Goal: Task Accomplishment & Management: Complete application form

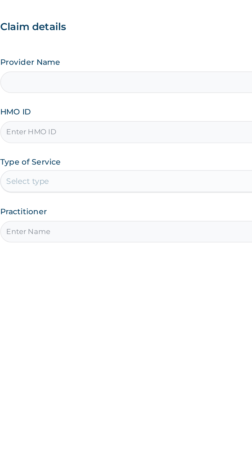
type input "Rhino Fitness And Bodybuilding UNITY ESTATE"
click at [91, 115] on input "HMO ID" at bounding box center [155, 115] width 157 height 10
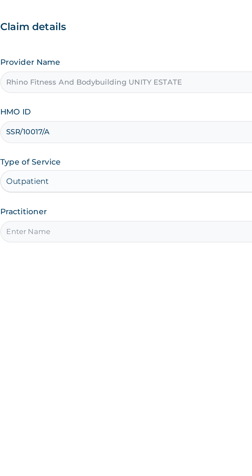
type input "SSR/10017/A"
click at [116, 164] on input "Practitioner" at bounding box center [155, 162] width 157 height 10
type input "Rhino Fitness And Bodybuilding"
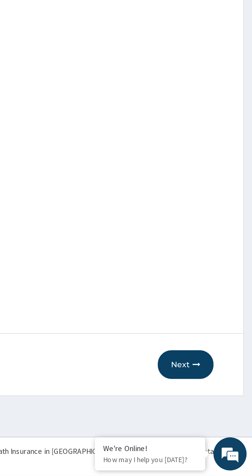
click at [224, 420] on button "Next" at bounding box center [221, 424] width 26 height 13
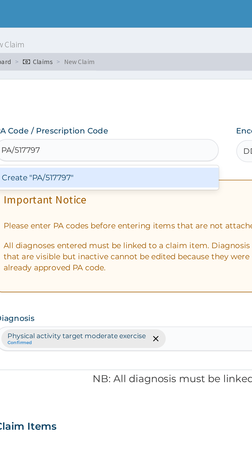
click at [148, 86] on div "Create "PA/517797"" at bounding box center [129, 82] width 104 height 9
type input "PA/517797"
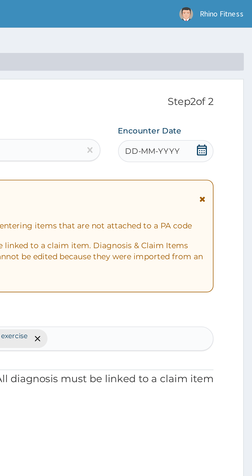
click at [225, 68] on div "DD-MM-YYYY" at bounding box center [212, 70] width 45 height 10
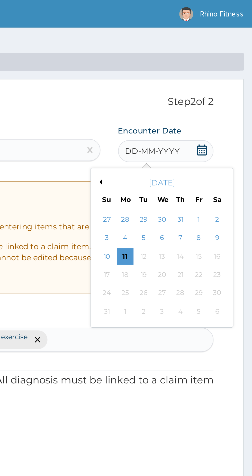
click at [236, 114] on div "9" at bounding box center [236, 111] width 8 height 8
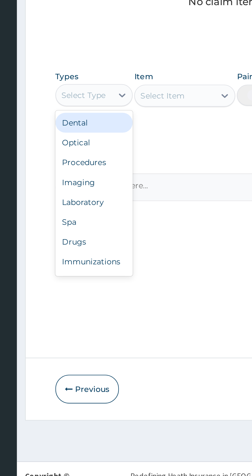
scroll to position [17, 0]
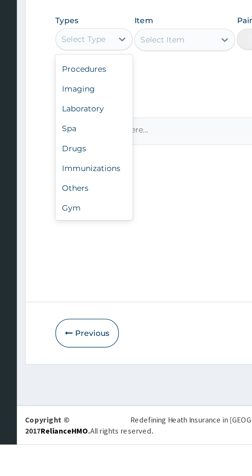
click at [92, 366] on div "Gym" at bounding box center [95, 365] width 36 height 9
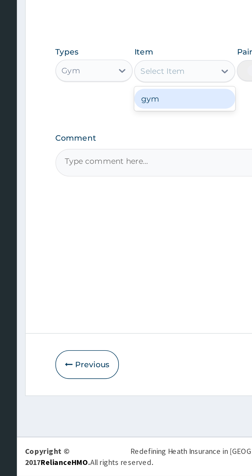
click at [140, 302] on div "gym" at bounding box center [137, 300] width 47 height 9
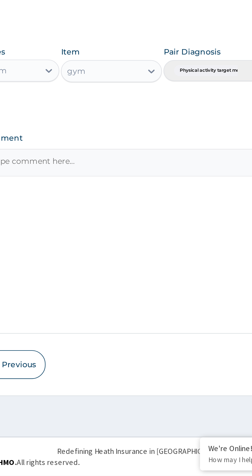
scroll to position [0, 0]
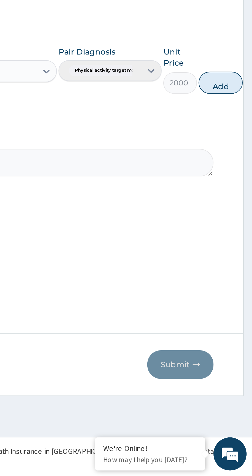
click at [235, 290] on button "Add" at bounding box center [237, 293] width 21 height 10
type input "0"
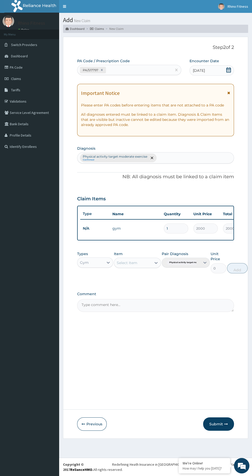
click at [219, 429] on button "Submit" at bounding box center [218, 424] width 31 height 13
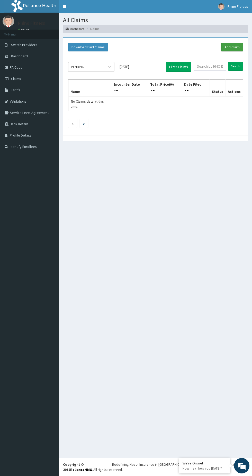
click at [229, 45] on link "Add Claim" at bounding box center [232, 47] width 22 height 9
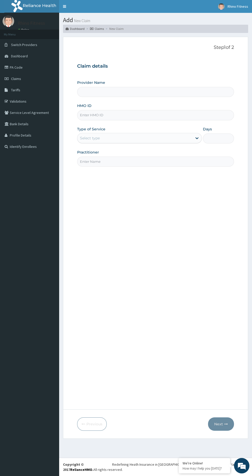
click at [105, 114] on input "HMO ID" at bounding box center [155, 115] width 157 height 10
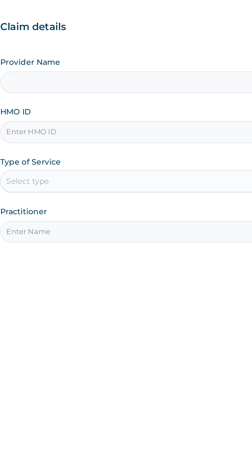
type input "Rhino Fitness And Bodybuilding UNITY ESTATE"
type input "1"
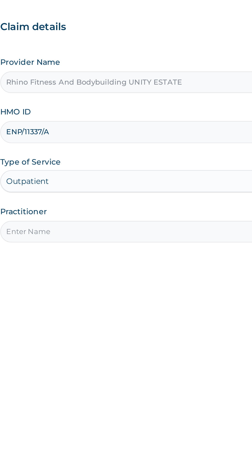
type input "ENP/11337/A"
click at [108, 162] on input "Practitioner" at bounding box center [155, 162] width 157 height 10
type input "Rhino Fitness And Bodybuilding"
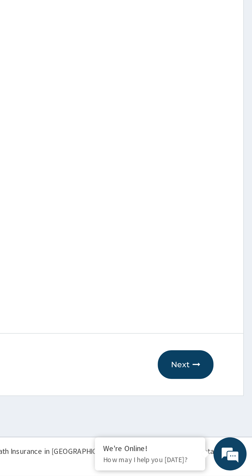
click at [223, 428] on button "Next" at bounding box center [221, 424] width 26 height 13
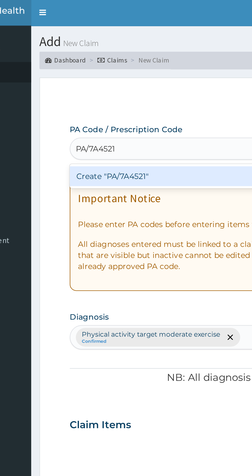
click at [122, 83] on div "Create "PA/7A4521"" at bounding box center [129, 82] width 104 height 9
type input "PA/7A4521"
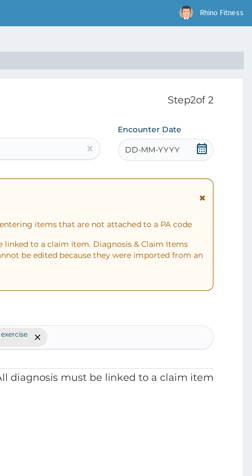
click at [229, 67] on div "DD-MM-YYYY" at bounding box center [212, 70] width 45 height 10
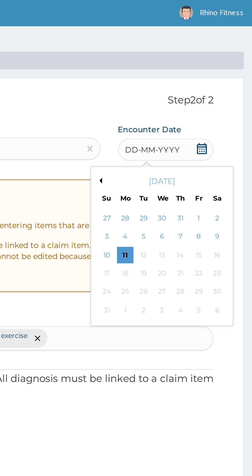
click at [236, 112] on div "9" at bounding box center [236, 111] width 8 height 8
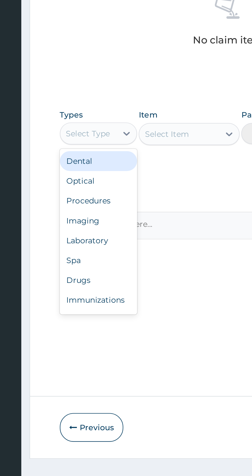
scroll to position [17, 0]
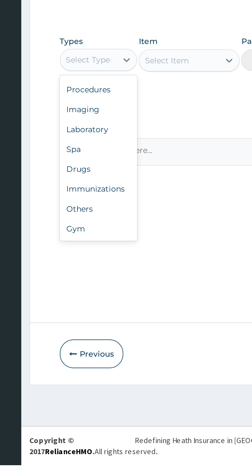
click at [92, 370] on div "Gym" at bounding box center [95, 365] width 36 height 9
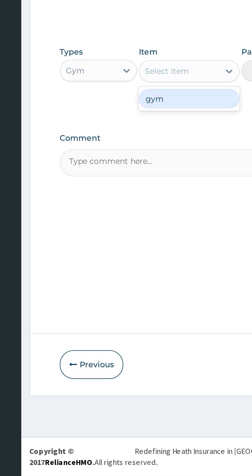
click at [137, 302] on div "gym" at bounding box center [137, 300] width 47 height 9
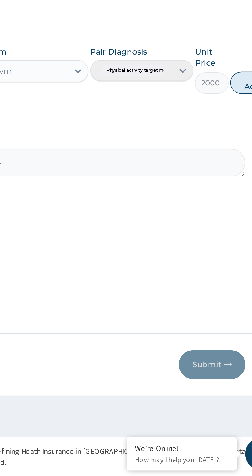
scroll to position [0, 0]
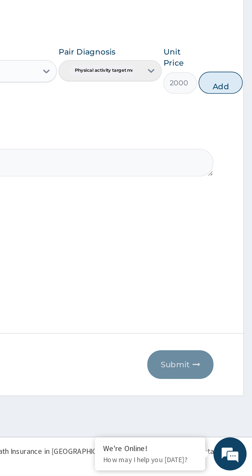
click at [236, 290] on button "Add" at bounding box center [237, 293] width 21 height 10
type input "0"
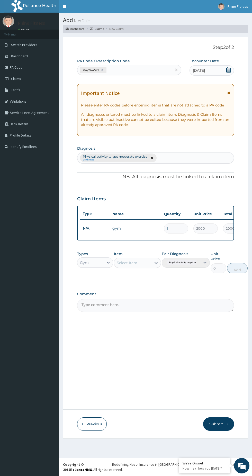
click at [217, 424] on button "Submit" at bounding box center [218, 424] width 31 height 13
click at [0, 443] on aside "Rhino Fitness Online My Menu Switch Providers Dashboard PA Code Claims Tariffs …" at bounding box center [29, 238] width 59 height 476
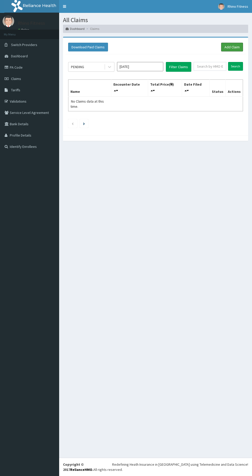
click at [232, 45] on link "Add Claim" at bounding box center [232, 47] width 22 height 9
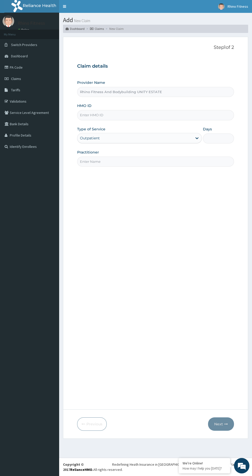
type input "Rhino Fitness And Bodybuilding UNITY ESTATE"
type input "1"
click at [103, 115] on input "HMO ID" at bounding box center [155, 115] width 157 height 10
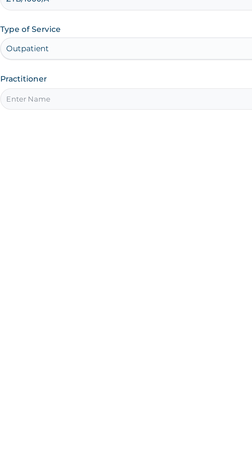
type input "ZTB/1000/A"
click at [119, 162] on input "Practitioner" at bounding box center [155, 162] width 157 height 10
type input "Rhino Fitness And Bodybuilding"
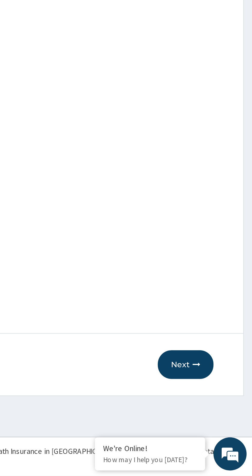
click at [222, 425] on button "Next" at bounding box center [221, 424] width 26 height 13
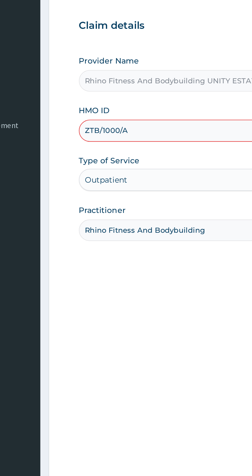
click at [93, 115] on input "ZTB/1000/A" at bounding box center [155, 115] width 157 height 10
click at [94, 116] on input "ZTB/1000/A" at bounding box center [155, 115] width 157 height 10
click at [98, 114] on input "ZTB/1000/A" at bounding box center [155, 115] width 157 height 10
click at [94, 114] on input "ZTB/1000/A" at bounding box center [155, 115] width 157 height 10
click at [94, 116] on input "ZTB/1000/A" at bounding box center [155, 115] width 157 height 10
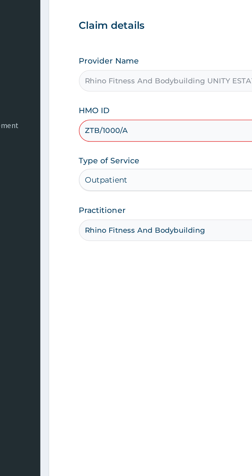
click at [94, 115] on input "ZTB/1000/A" at bounding box center [155, 115] width 157 height 10
click at [96, 114] on input "ZTB/1000/A" at bounding box center [155, 115] width 157 height 10
type input "ZTB/10001/A"
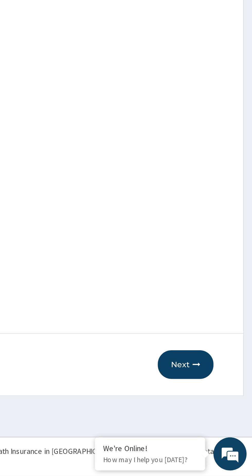
click at [226, 423] on icon "button" at bounding box center [226, 424] width 4 height 4
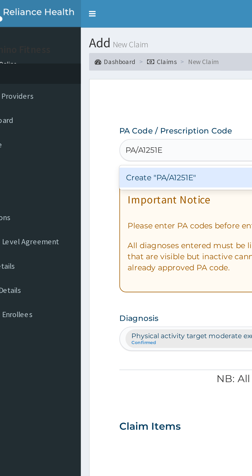
click at [113, 81] on div "Create "PA/A1251E"" at bounding box center [129, 82] width 104 height 9
type input "PA/A1251E"
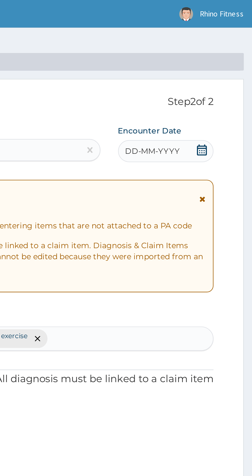
click at [225, 68] on div "DD-MM-YYYY" at bounding box center [212, 70] width 45 height 10
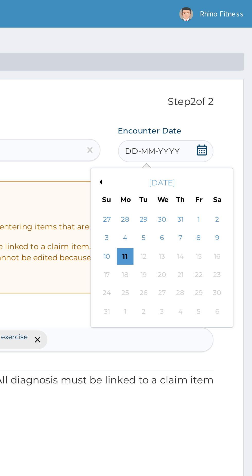
click at [193, 120] on div "11" at bounding box center [193, 120] width 8 height 8
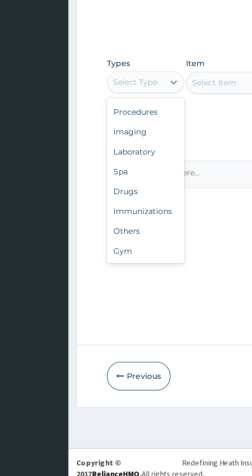
scroll to position [16, 0]
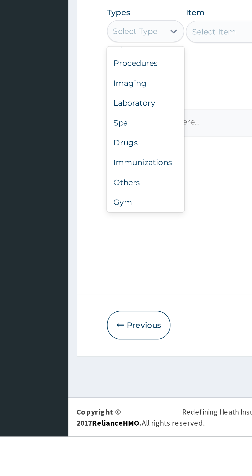
click at [93, 368] on div "Gym" at bounding box center [95, 366] width 36 height 9
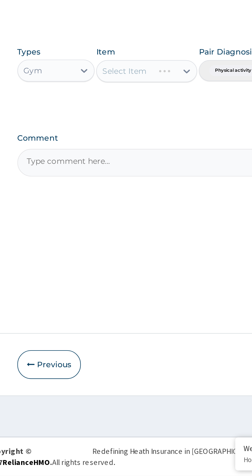
click at [151, 288] on div "Select Item" at bounding box center [137, 287] width 47 height 10
click at [154, 289] on div "Select Item" at bounding box center [137, 287] width 47 height 10
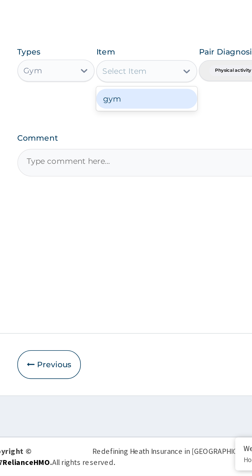
click at [138, 302] on div "gym" at bounding box center [137, 300] width 47 height 9
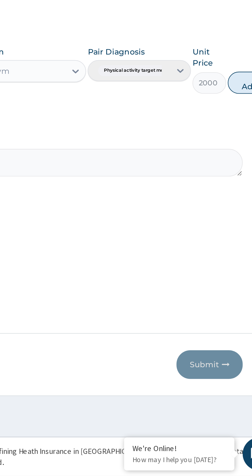
scroll to position [0, 0]
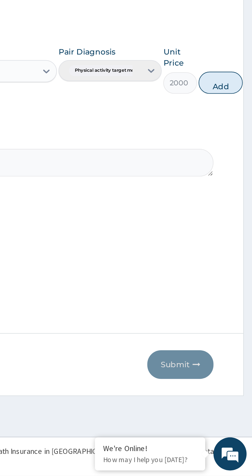
click at [238, 291] on button "Add" at bounding box center [237, 293] width 21 height 10
type input "0"
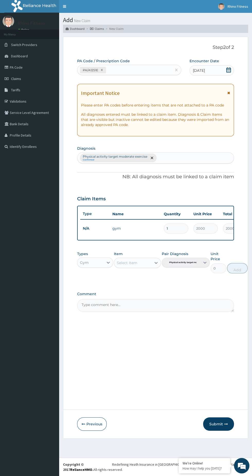
click at [226, 424] on icon "button" at bounding box center [226, 424] width 4 height 4
